Goal: Information Seeking & Learning: Check status

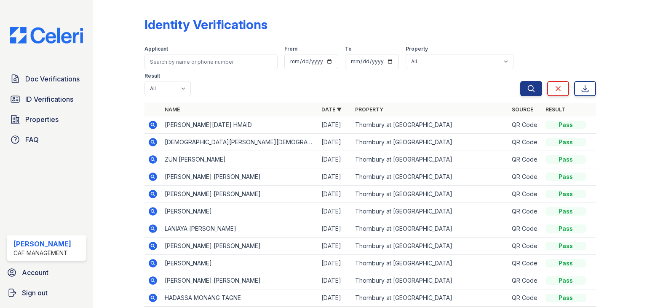
scroll to position [20, 0]
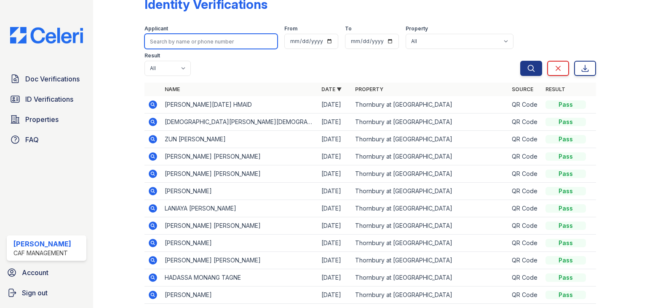
click at [223, 38] on input "search" at bounding box center [211, 41] width 133 height 15
type input "tramboo"
click at [520, 61] on button "Search" at bounding box center [531, 68] width 22 height 15
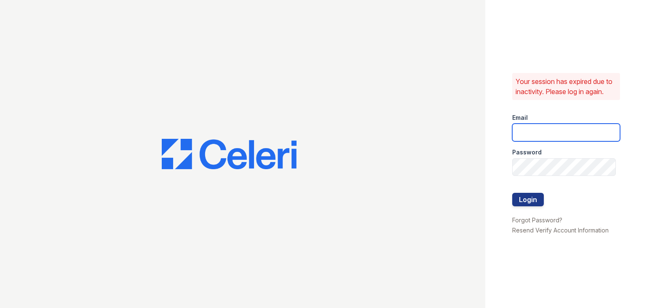
click at [554, 130] on input "email" at bounding box center [566, 132] width 108 height 18
type input "Thornbury.am@cafmanagement.com"
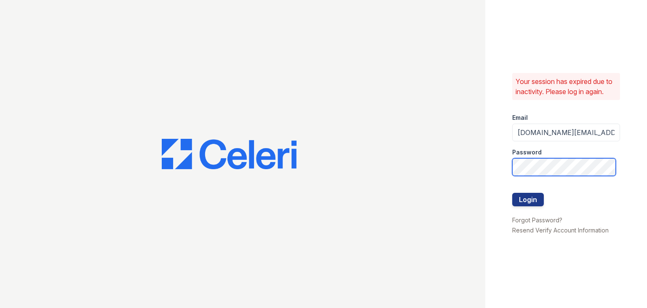
click at [512, 193] on button "Login" at bounding box center [528, 199] width 32 height 13
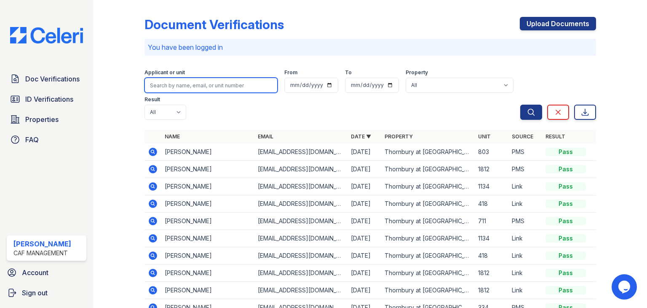
click at [218, 86] on input "search" at bounding box center [211, 85] width 133 height 15
click at [172, 83] on input "tr" at bounding box center [211, 85] width 133 height 15
type input "tramboo"
click at [520, 105] on button "Search" at bounding box center [531, 112] width 22 height 15
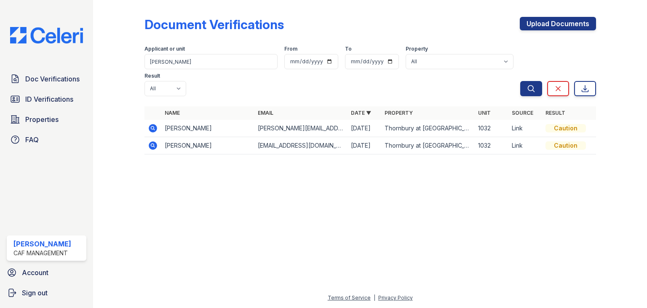
click at [155, 141] on icon at bounding box center [153, 145] width 8 height 8
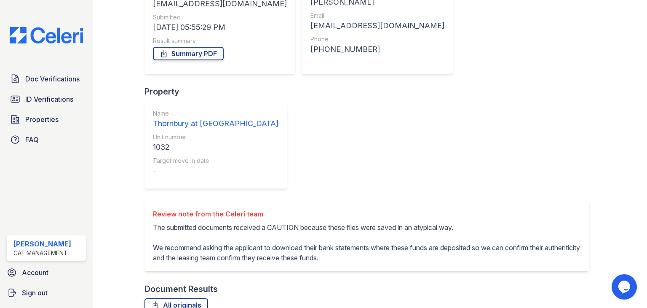
scroll to position [161, 0]
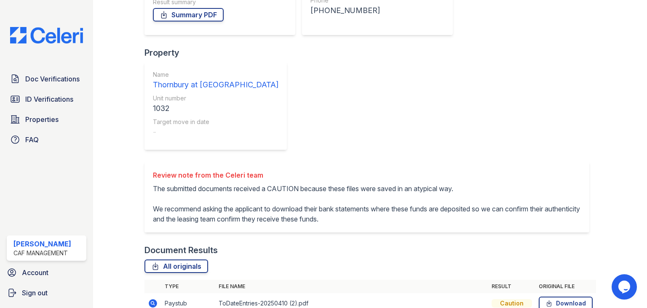
click at [167, 293] on td "Paystub" at bounding box center [188, 303] width 54 height 21
click at [154, 299] on icon at bounding box center [153, 303] width 8 height 8
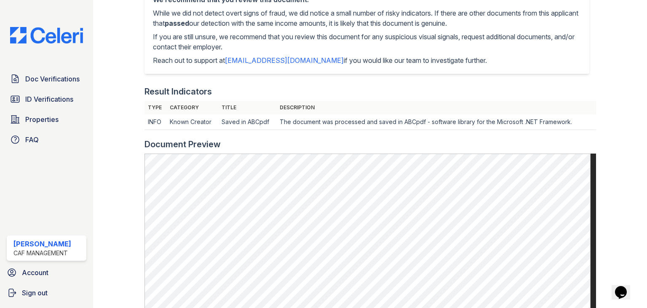
scroll to position [99, 0]
